Goal: Communication & Community: Answer question/provide support

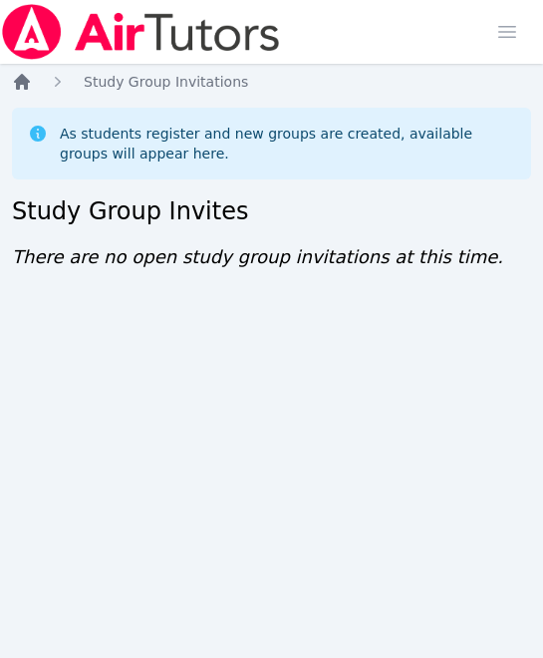
click at [20, 84] on icon "Breadcrumb" at bounding box center [22, 82] width 16 height 16
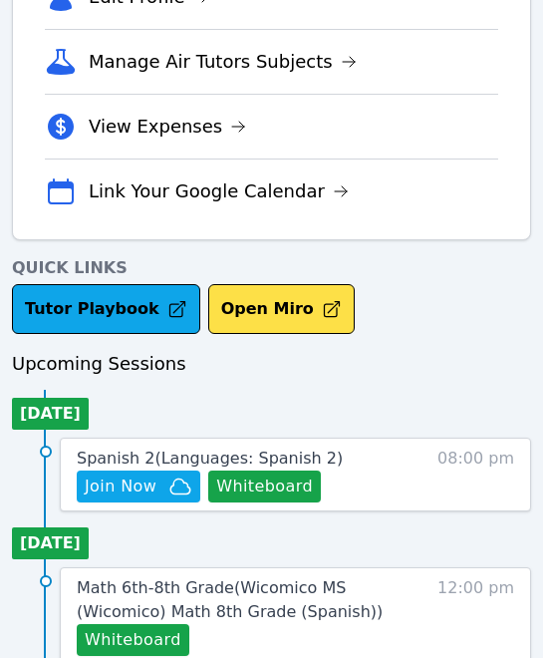
scroll to position [560, 0]
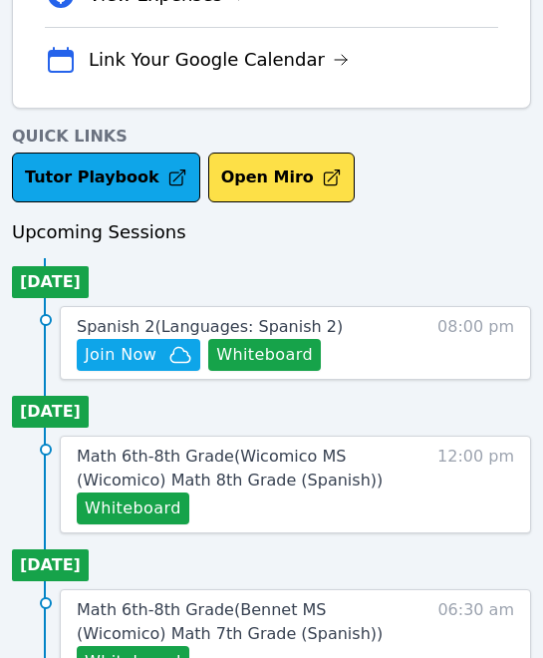
scroll to position [675, 1]
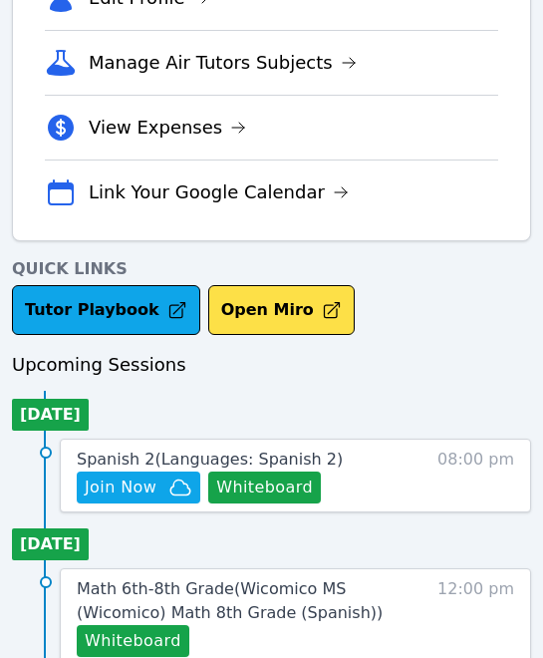
scroll to position [539, 0]
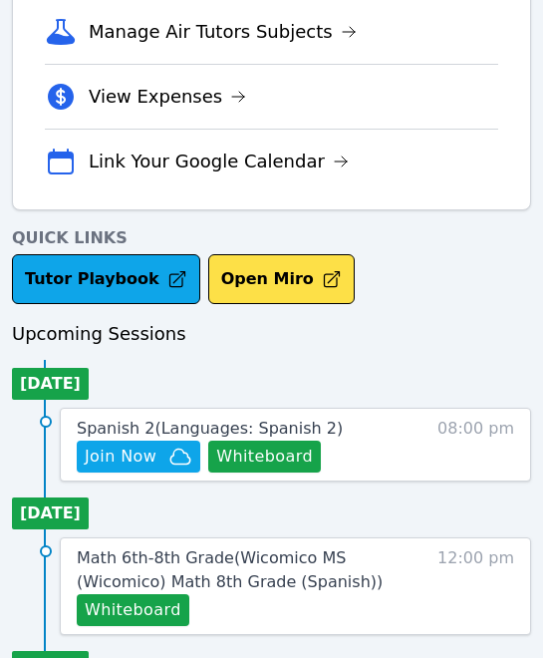
scroll to position [617, 0]
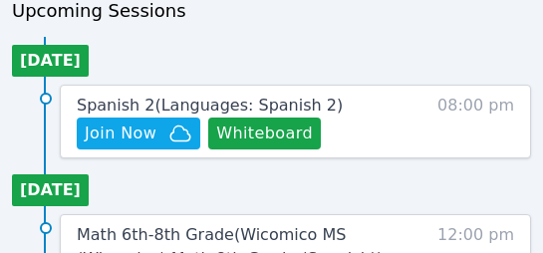
scroll to position [891, 0]
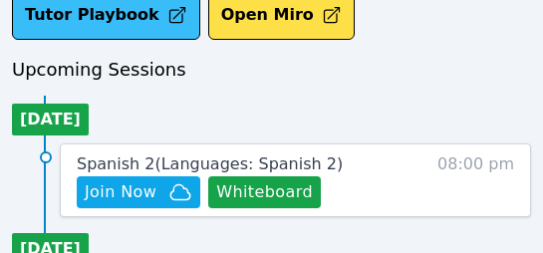
scroll to position [874, 0]
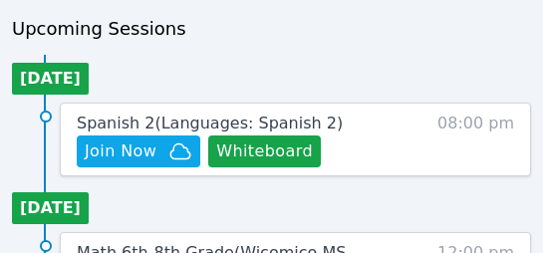
click at [158, 147] on span "Join Now" at bounding box center [139, 151] width 108 height 24
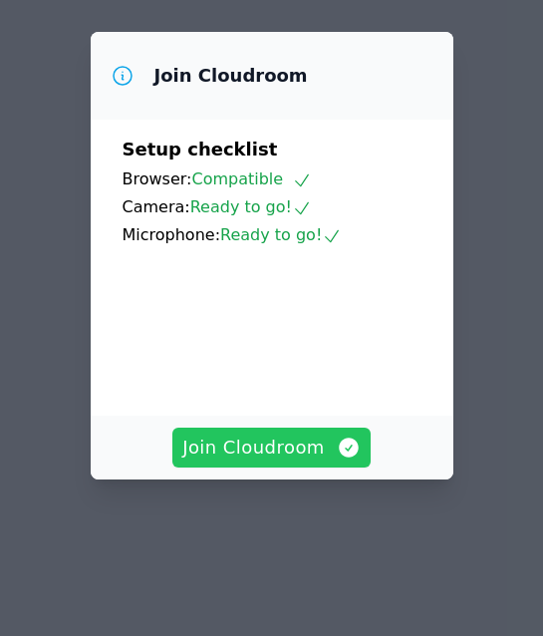
click at [307, 252] on span "Join Cloudroom" at bounding box center [271, 447] width 178 height 28
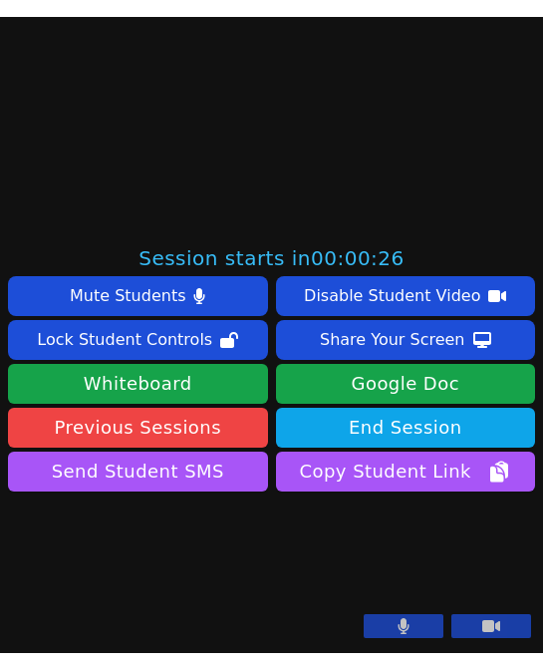
scroll to position [563, 0]
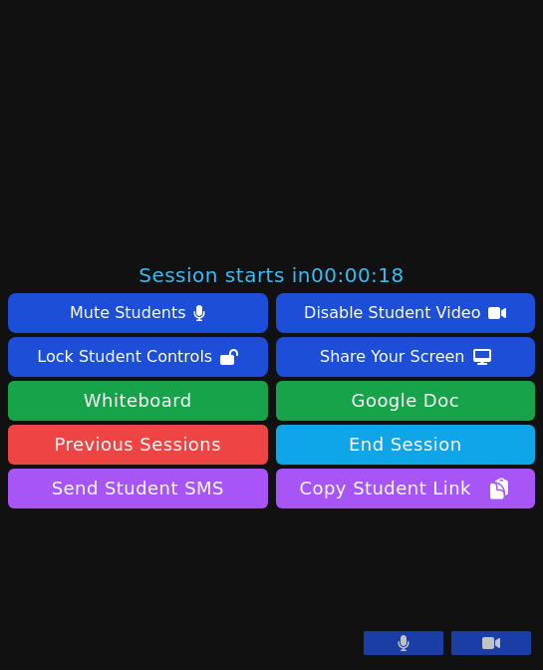
click at [404, 252] on icon at bounding box center [404, 643] width 11 height 16
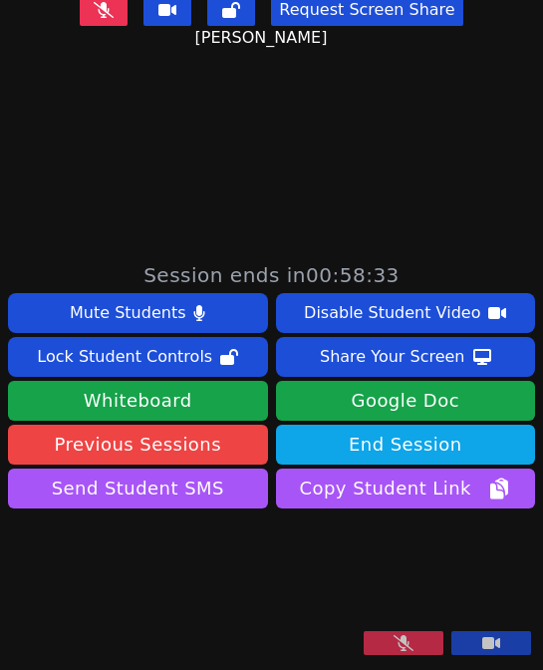
click at [410, 252] on icon at bounding box center [404, 643] width 20 height 16
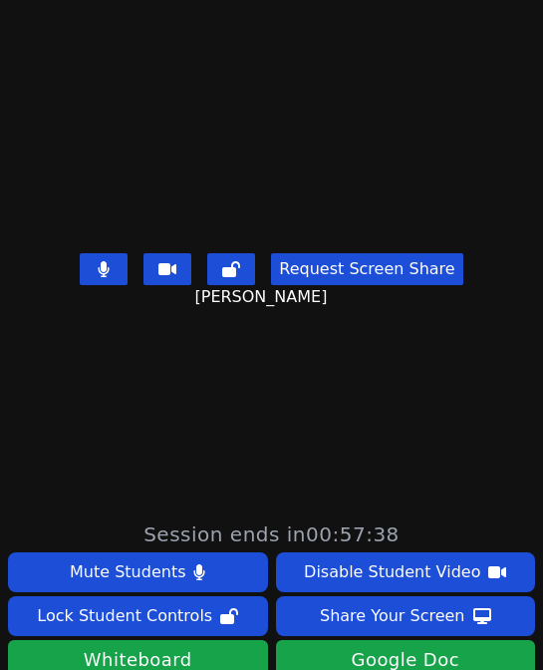
scroll to position [155, 0]
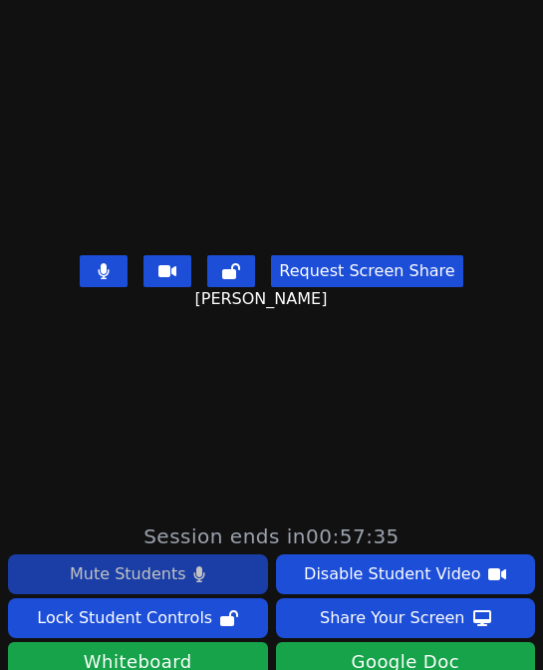
click at [166, 252] on div "Mute Students" at bounding box center [128, 574] width 116 height 32
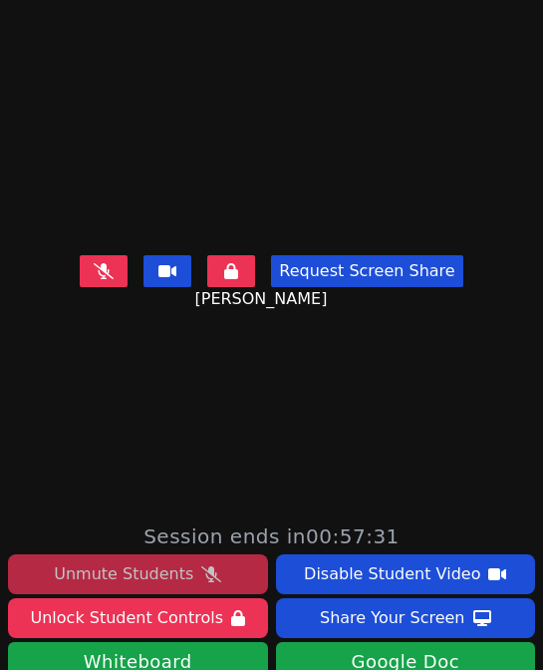
click at [166, 252] on div "Unmute Students" at bounding box center [123, 574] width 139 height 32
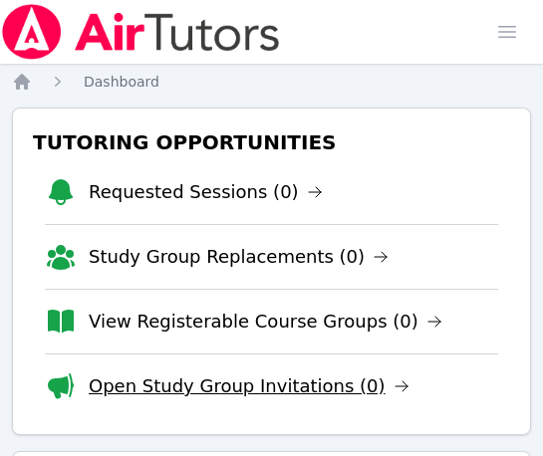
click at [154, 383] on link "Open Study Group Invitations (0)" at bounding box center [249, 387] width 321 height 28
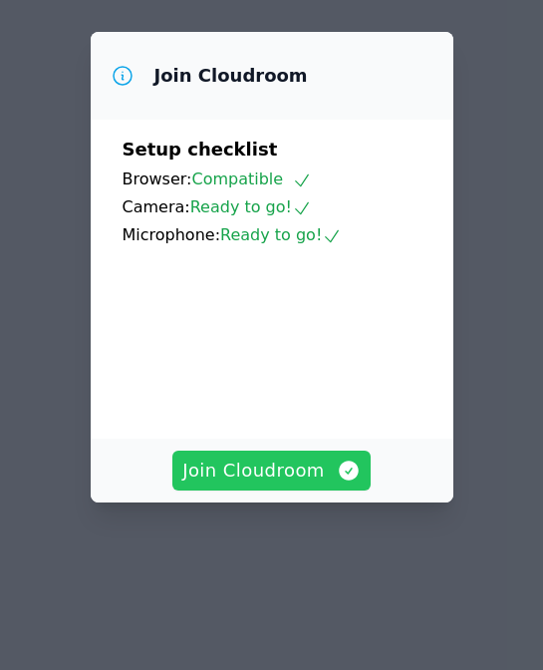
click at [282, 462] on span "Join Cloudroom" at bounding box center [271, 470] width 178 height 28
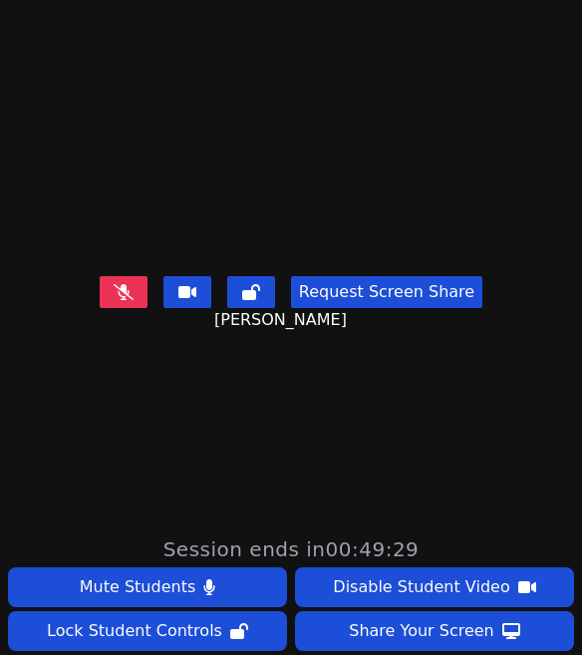
scroll to position [132, 0]
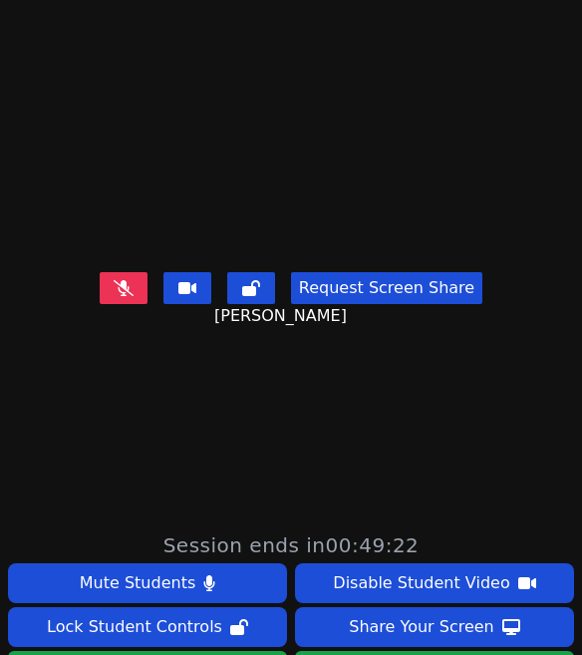
click at [144, 304] on button at bounding box center [124, 288] width 48 height 32
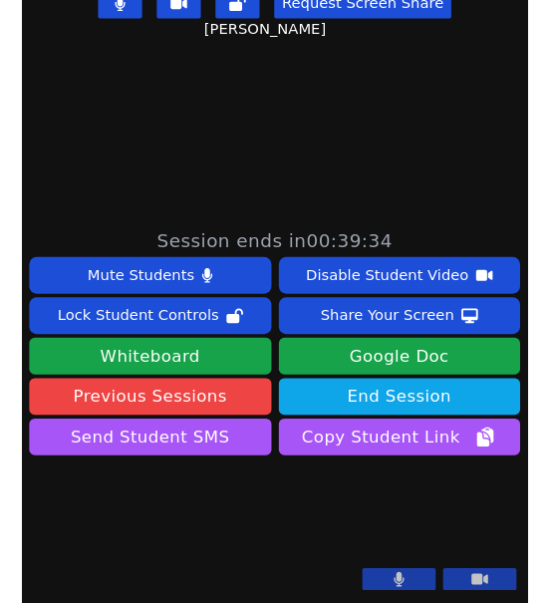
scroll to position [430, 0]
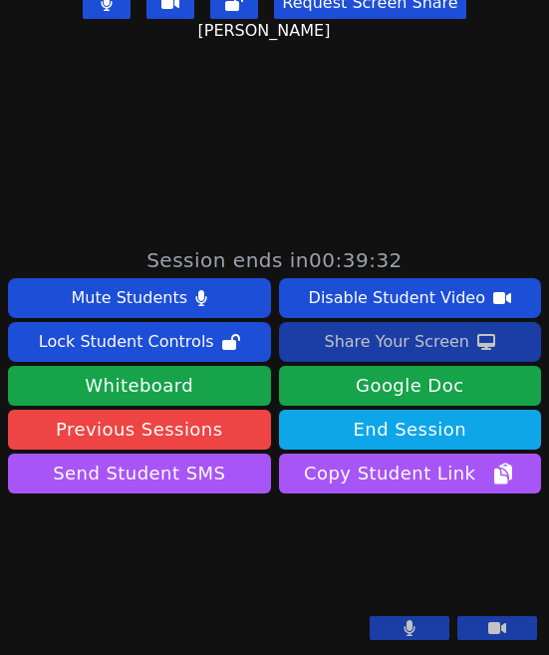
click at [387, 327] on div "Share Your Screen" at bounding box center [396, 342] width 145 height 32
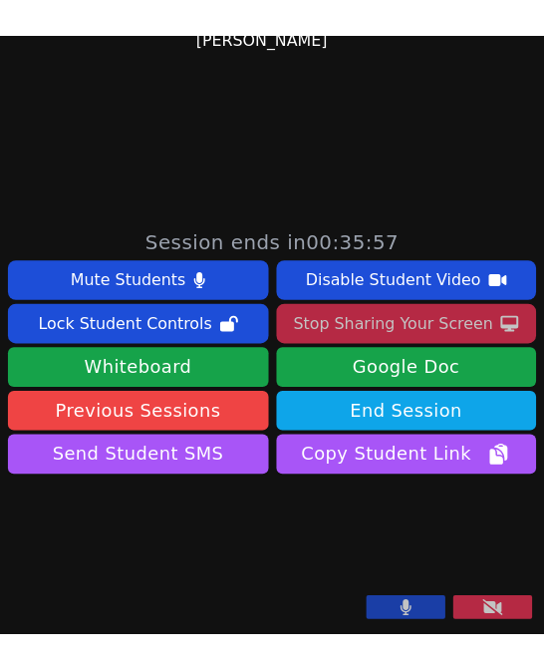
scroll to position [447, 0]
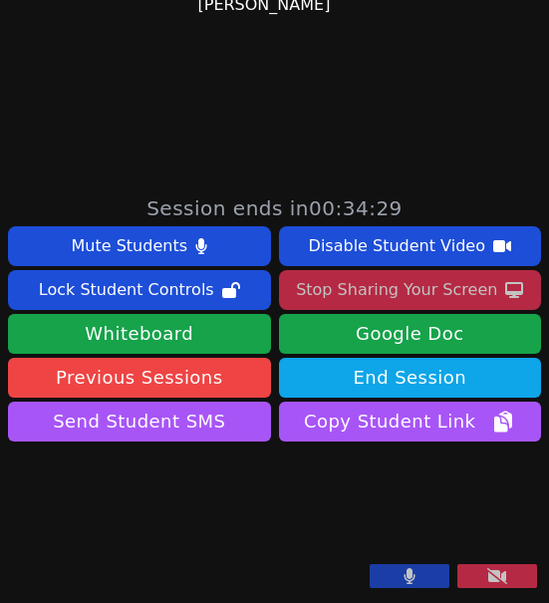
click at [496, 270] on button "Stop Sharing Your Screen" at bounding box center [410, 290] width 263 height 40
click at [496, 309] on button "Stop Sharing Your Screen" at bounding box center [410, 290] width 263 height 40
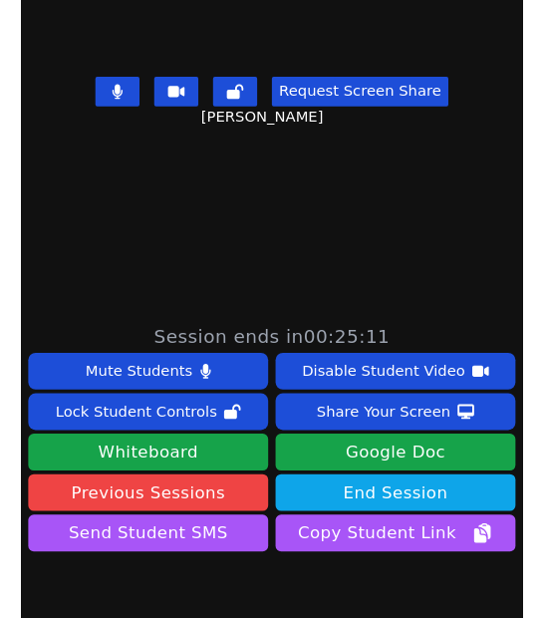
scroll to position [329, 0]
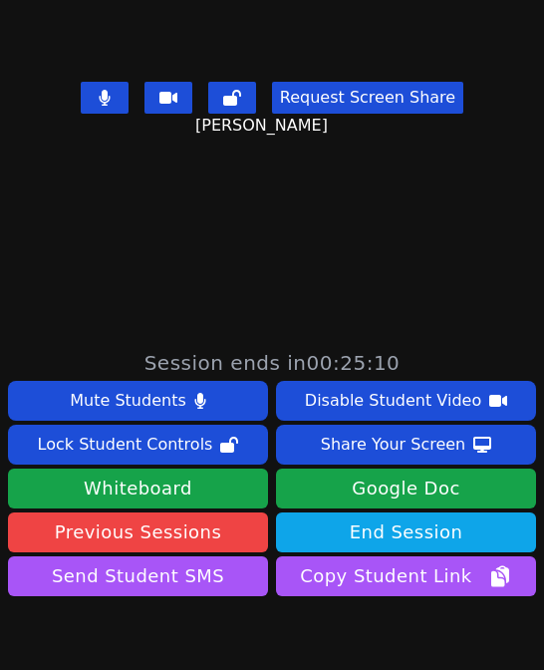
click at [339, 445] on div "Share Your Screen" at bounding box center [393, 444] width 145 height 32
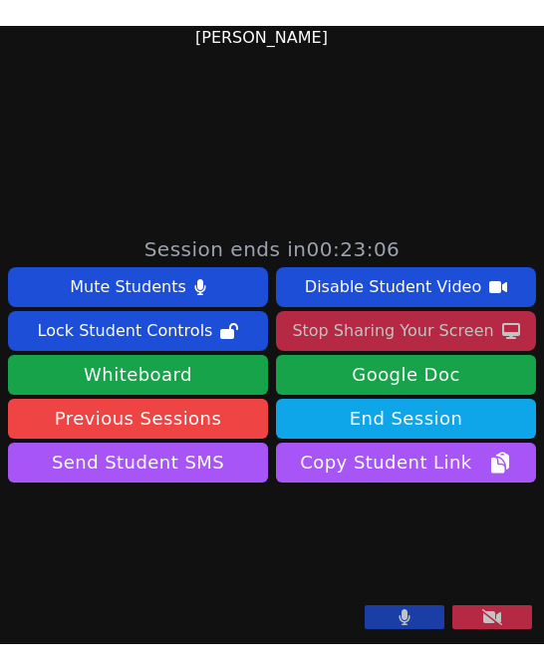
scroll to position [486, 0]
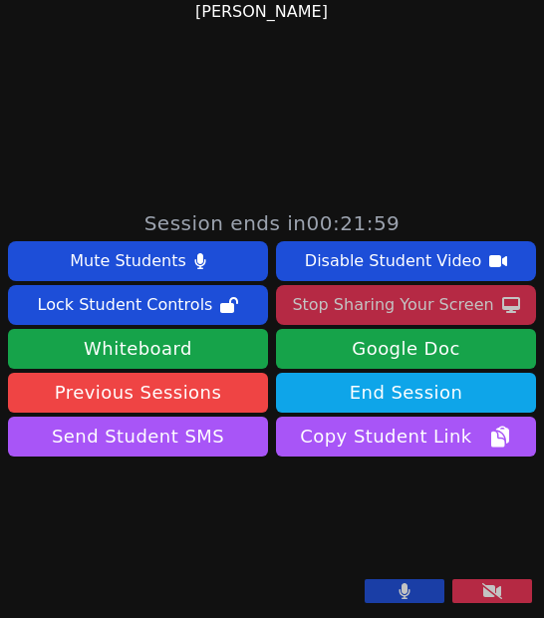
click at [348, 289] on div "Stop Sharing Your Screen" at bounding box center [392, 305] width 201 height 32
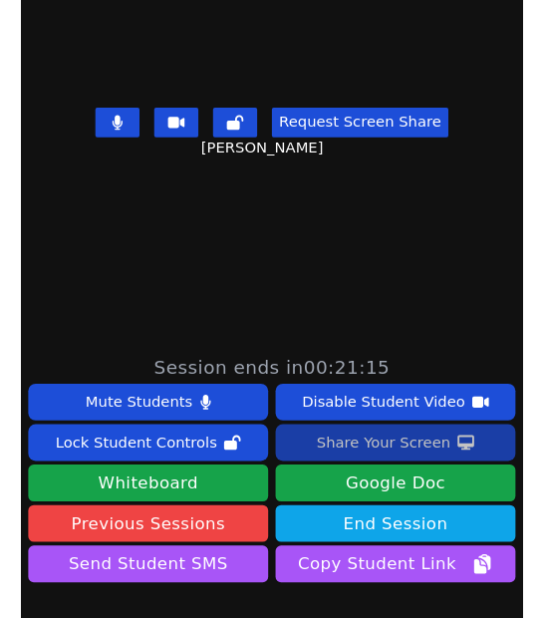
scroll to position [300, 0]
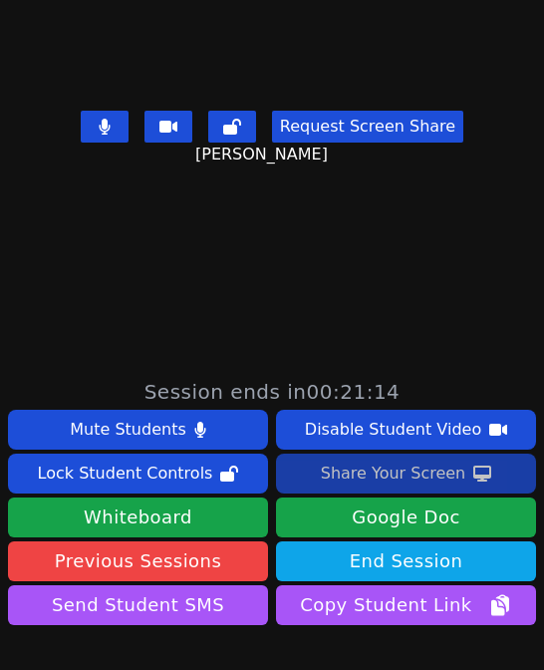
click at [353, 480] on div "Share Your Screen" at bounding box center [393, 473] width 145 height 32
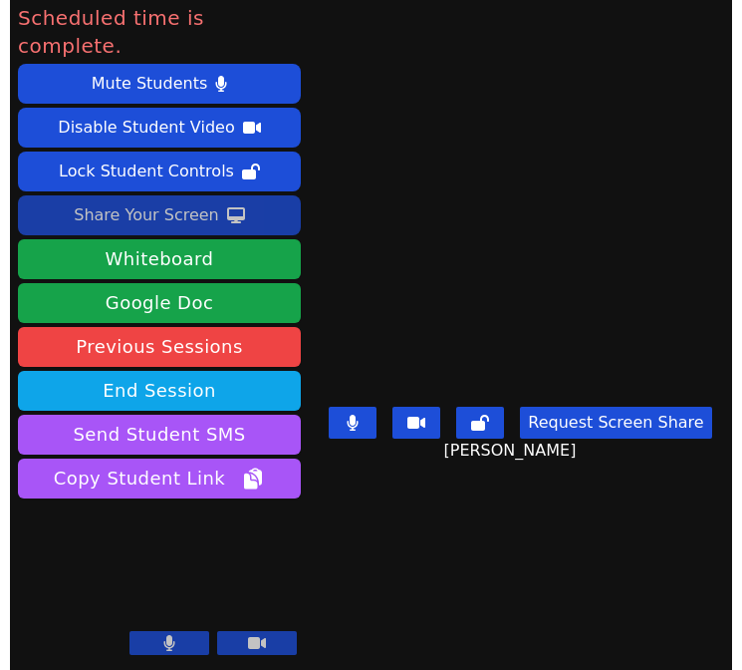
scroll to position [0, 0]
